Goal: Task Accomplishment & Management: Manage account settings

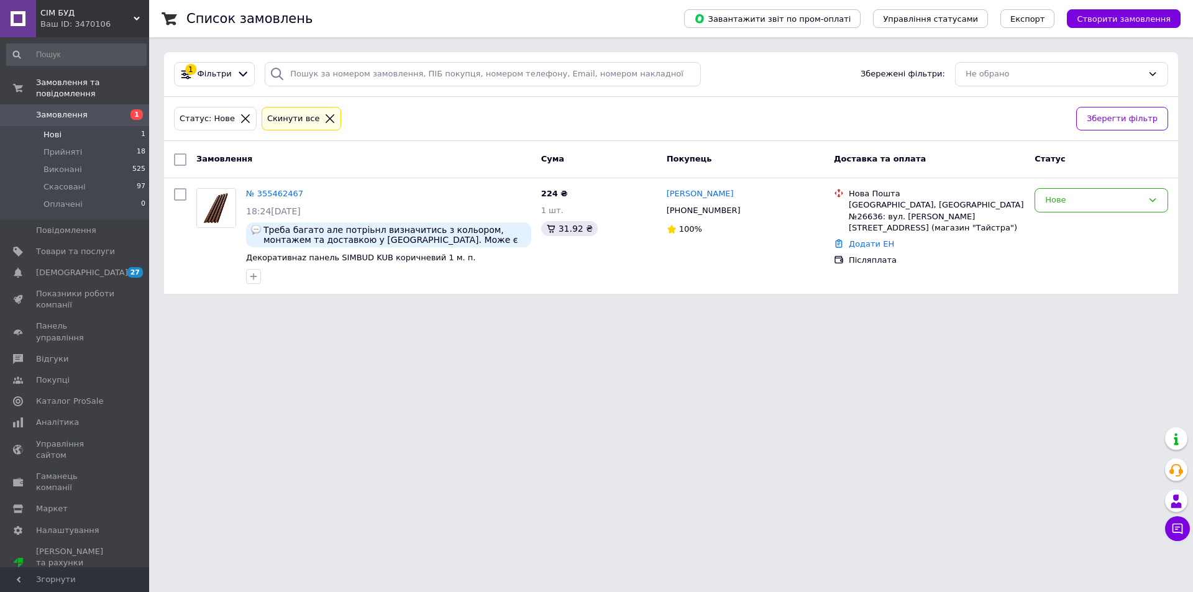
click at [68, 126] on li "Нові 1" at bounding box center [76, 134] width 153 height 17
click at [73, 147] on span "Прийняті" at bounding box center [62, 152] width 39 height 11
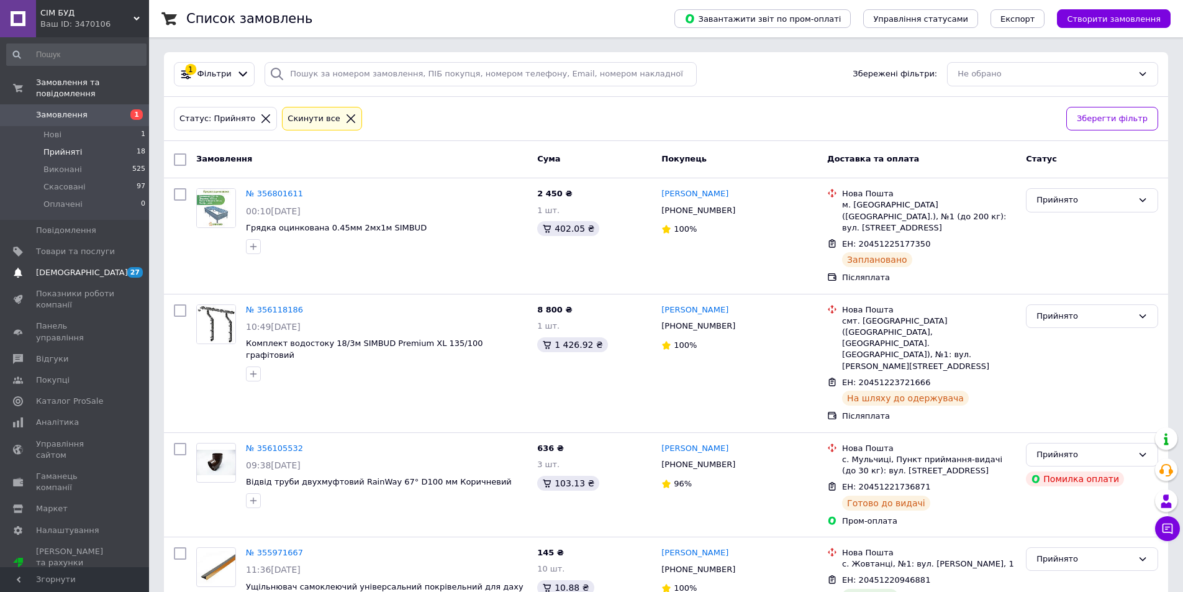
click at [105, 267] on span "[DEMOGRAPHIC_DATA]" at bounding box center [75, 272] width 79 height 11
